Goal: Task Accomplishment & Management: Manage account settings

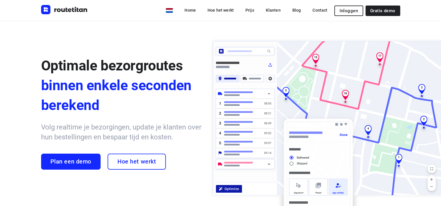
click at [139, 164] on span "Hoe het werkt" at bounding box center [137, 162] width 38 height 7
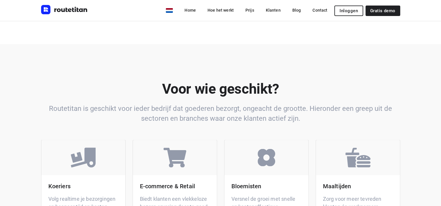
scroll to position [1094, 0]
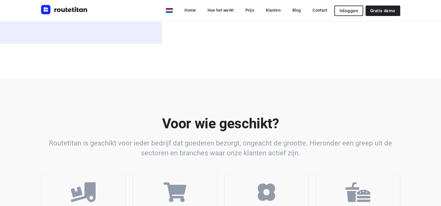
click at [382, 12] on span "Gratis demo" at bounding box center [382, 10] width 25 height 5
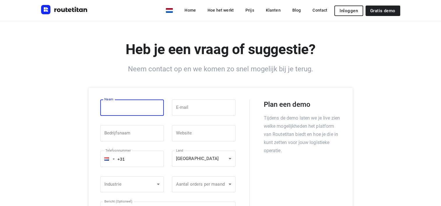
click at [143, 109] on input "text" at bounding box center [132, 108] width 64 height 16
click at [229, 10] on link "Hoe het werkt" at bounding box center [221, 10] width 36 height 10
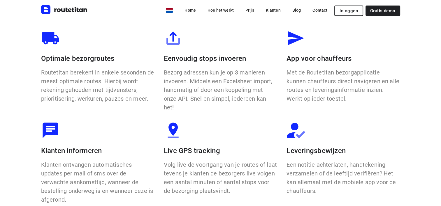
scroll to position [423, 0]
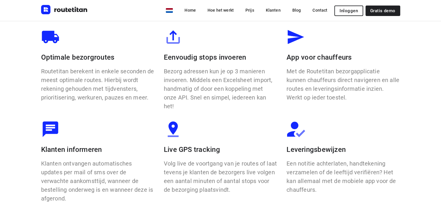
click at [350, 13] on span "Inloggen" at bounding box center [349, 10] width 18 height 5
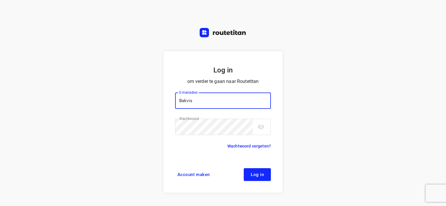
click at [208, 100] on input "Bakvis" at bounding box center [223, 101] width 96 height 16
click at [135, 101] on div "Log in om verder te gaan naar Routetitan E-mailadres Bakvis E-mailadres ​ Wacht…" at bounding box center [223, 103] width 446 height 206
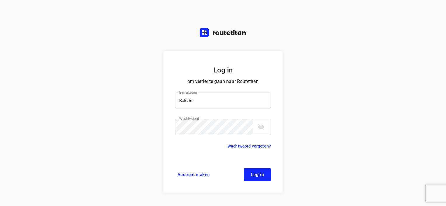
click at [260, 178] on button "Log in" at bounding box center [256, 175] width 27 height 13
click at [203, 102] on input "Bakvis" at bounding box center [223, 101] width 96 height 16
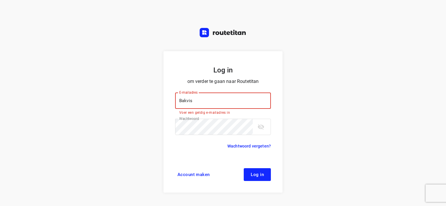
click at [203, 102] on input "Bakvis" at bounding box center [223, 101] width 96 height 16
type input "[EMAIL_ADDRESS][DOMAIN_NAME]"
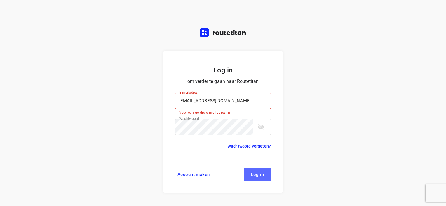
click at [259, 175] on span "Log in" at bounding box center [256, 175] width 13 height 5
